Goal: Transaction & Acquisition: Purchase product/service

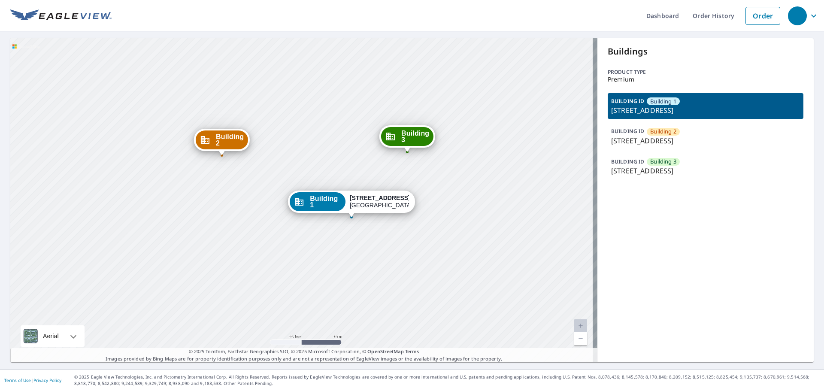
drag, startPoint x: 340, startPoint y: 199, endPoint x: 348, endPoint y: 215, distance: 18.1
click at [348, 215] on div "Dropped pin, building Building 1, Commercial property, 5502 26th Avenue Northwe…" at bounding box center [351, 213] width 11 height 9
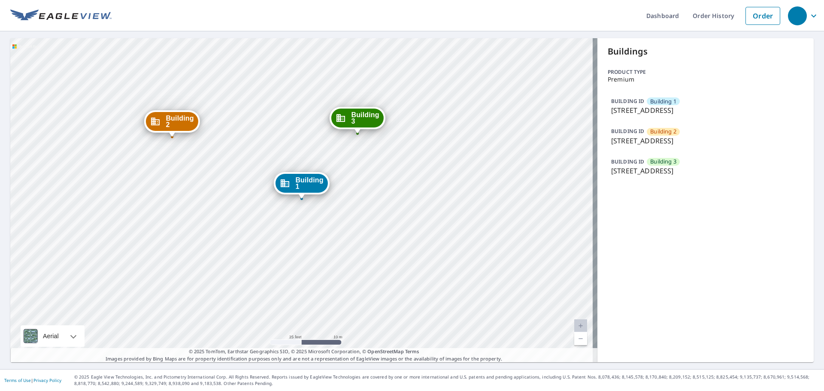
click at [300, 204] on div "Building [GEOGRAPHIC_DATA][STREET_ADDRESS] [GEOGRAPHIC_DATA][STREET_ADDRESS] [G…" at bounding box center [303, 200] width 587 height 324
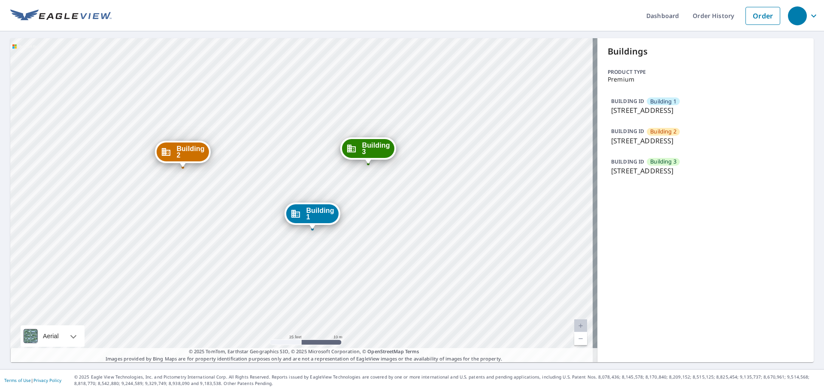
drag, startPoint x: 307, startPoint y: 185, endPoint x: 319, endPoint y: 214, distance: 31.4
click at [317, 215] on span "Building 1" at bounding box center [320, 213] width 28 height 13
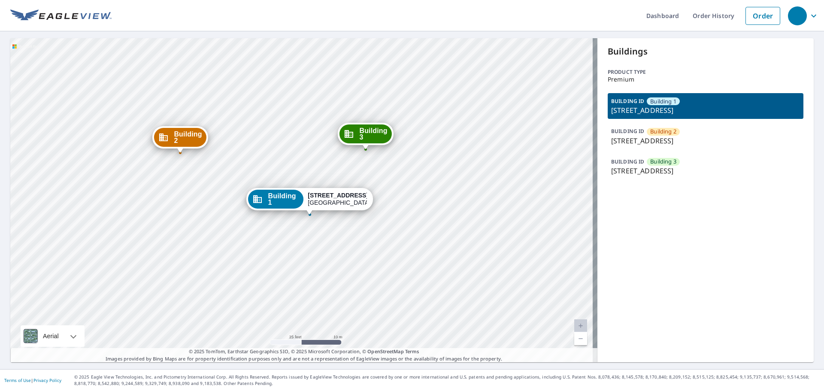
drag, startPoint x: 301, startPoint y: 189, endPoint x: 309, endPoint y: 205, distance: 17.9
click at [309, 205] on div "[STREET_ADDRESS]" at bounding box center [337, 199] width 59 height 15
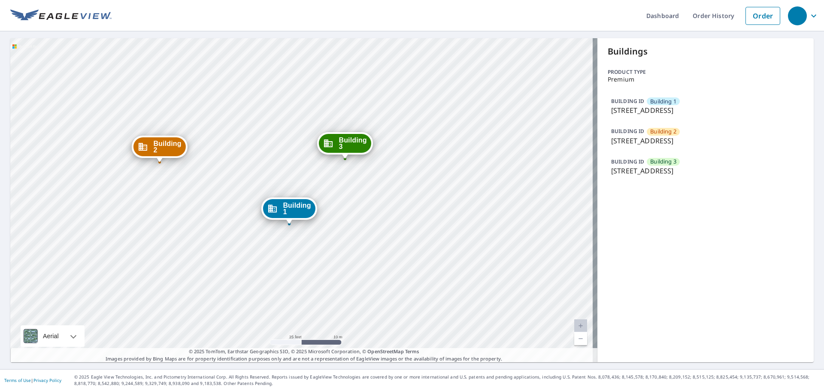
drag, startPoint x: 186, startPoint y: 122, endPoint x: 173, endPoint y: 148, distance: 28.2
click at [173, 148] on span "Building 2" at bounding box center [167, 146] width 28 height 13
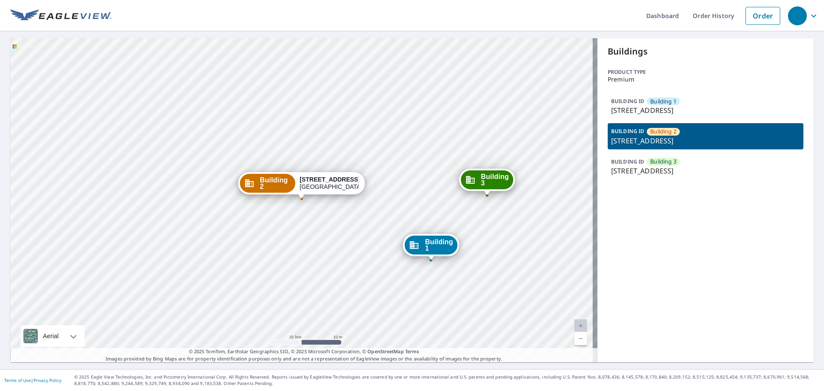
drag, startPoint x: 492, startPoint y: 181, endPoint x: 489, endPoint y: 185, distance: 4.6
click at [490, 184] on span "Building 3" at bounding box center [495, 179] width 28 height 13
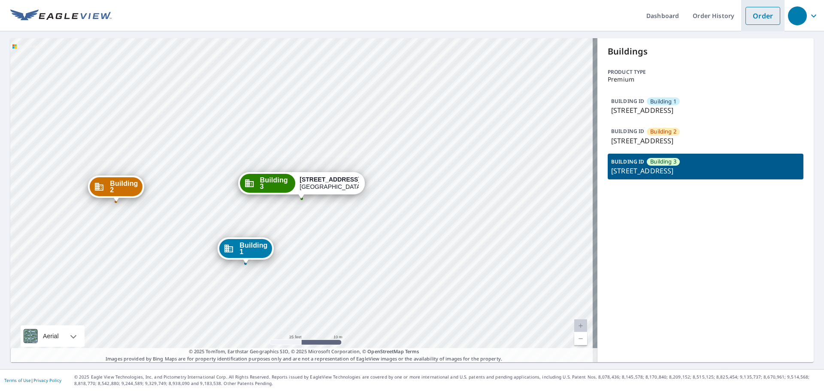
click at [760, 17] on link "Order" at bounding box center [763, 16] width 35 height 18
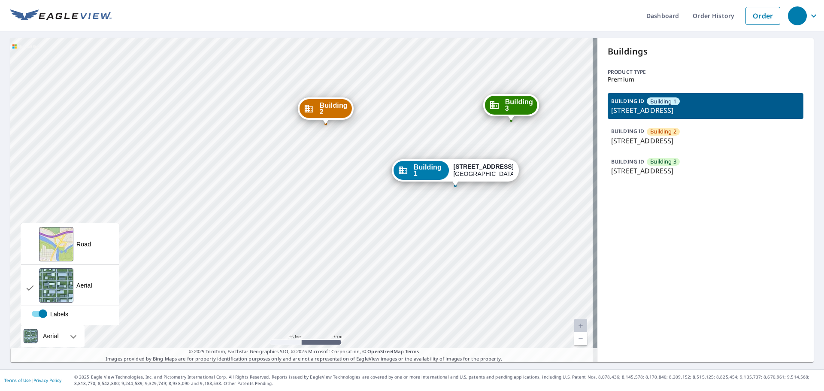
drag, startPoint x: 511, startPoint y: 136, endPoint x: 31, endPoint y: 324, distance: 515.2
click at [32, 326] on div "Building [GEOGRAPHIC_DATA][STREET_ADDRESS] [GEOGRAPHIC_DATA][STREET_ADDRESS] [G…" at bounding box center [303, 200] width 587 height 324
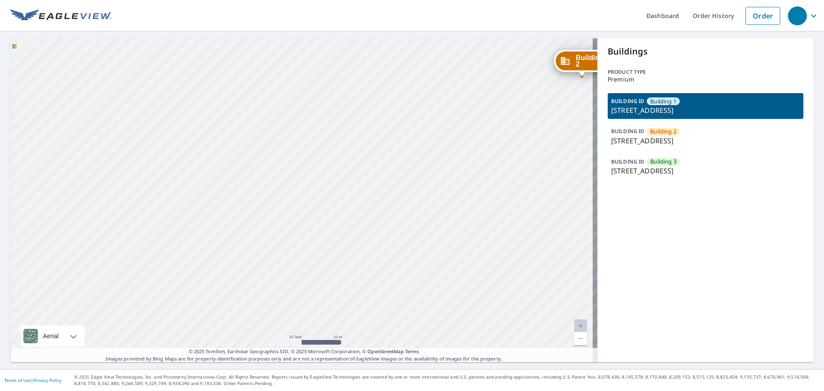
drag, startPoint x: 452, startPoint y: 250, endPoint x: 237, endPoint y: 296, distance: 219.8
click at [237, 296] on div "Building [GEOGRAPHIC_DATA][STREET_ADDRESS] [GEOGRAPHIC_DATA][STREET_ADDRESS] [G…" at bounding box center [303, 200] width 587 height 324
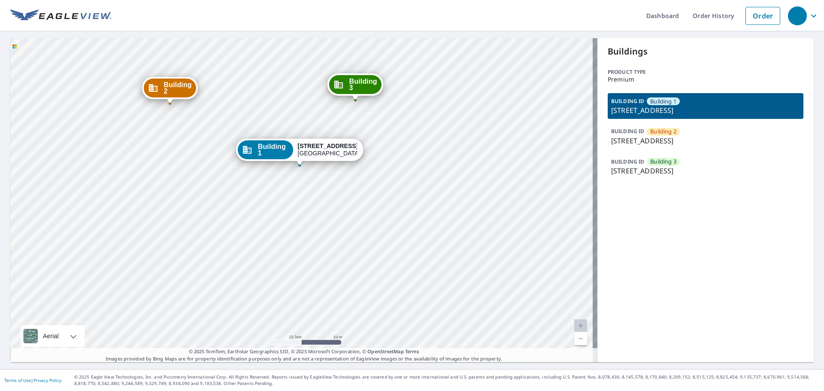
drag, startPoint x: 461, startPoint y: 190, endPoint x: 175, endPoint y: 185, distance: 286.0
click at [175, 185] on div "Building [GEOGRAPHIC_DATA][STREET_ADDRESS] [GEOGRAPHIC_DATA][STREET_ADDRESS] [G…" at bounding box center [303, 200] width 587 height 324
click at [809, 17] on icon "button" at bounding box center [814, 16] width 10 height 10
